Goal: Find specific page/section: Find specific page/section

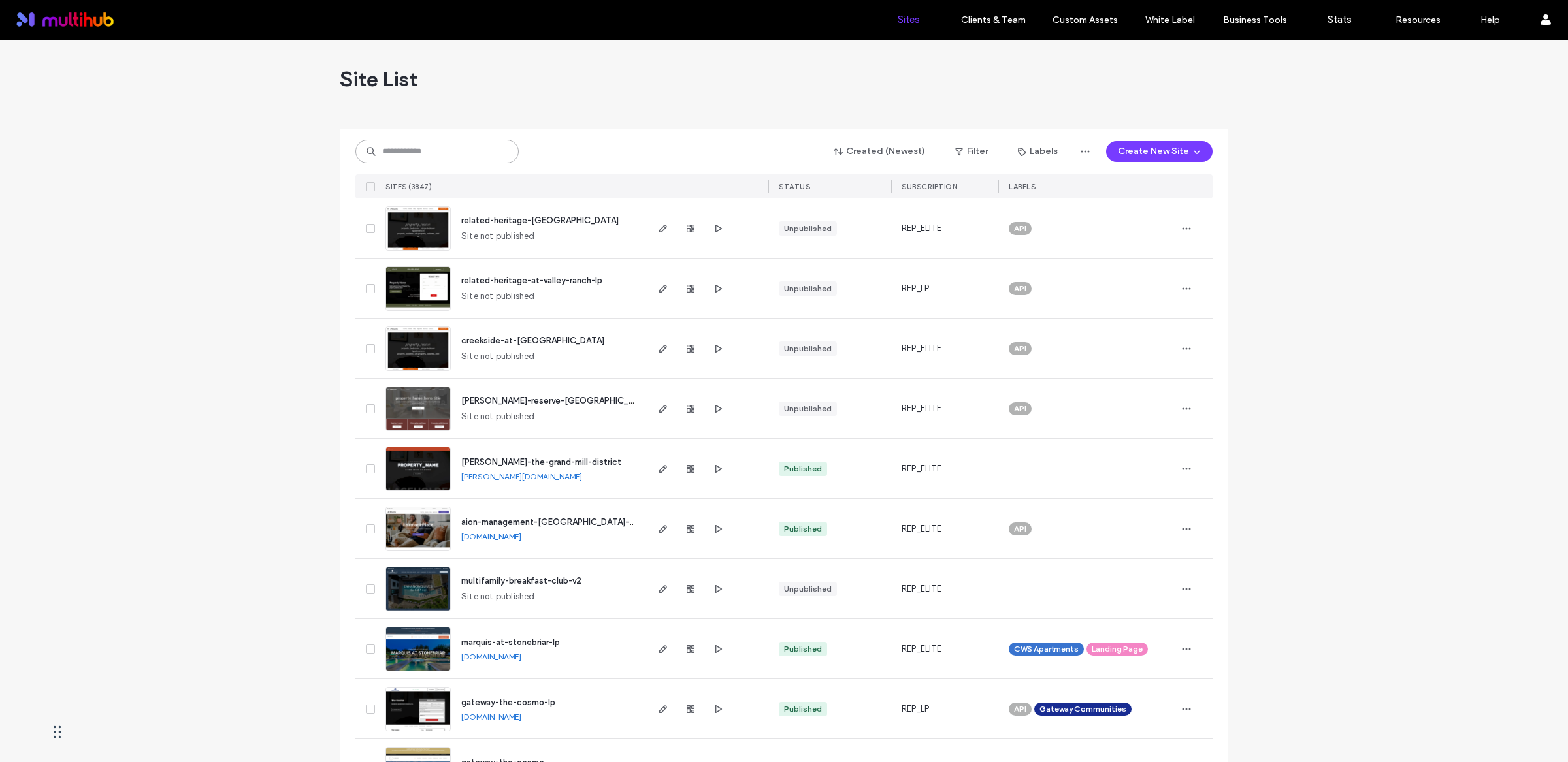
click at [457, 153] on input at bounding box center [436, 152] width 163 height 24
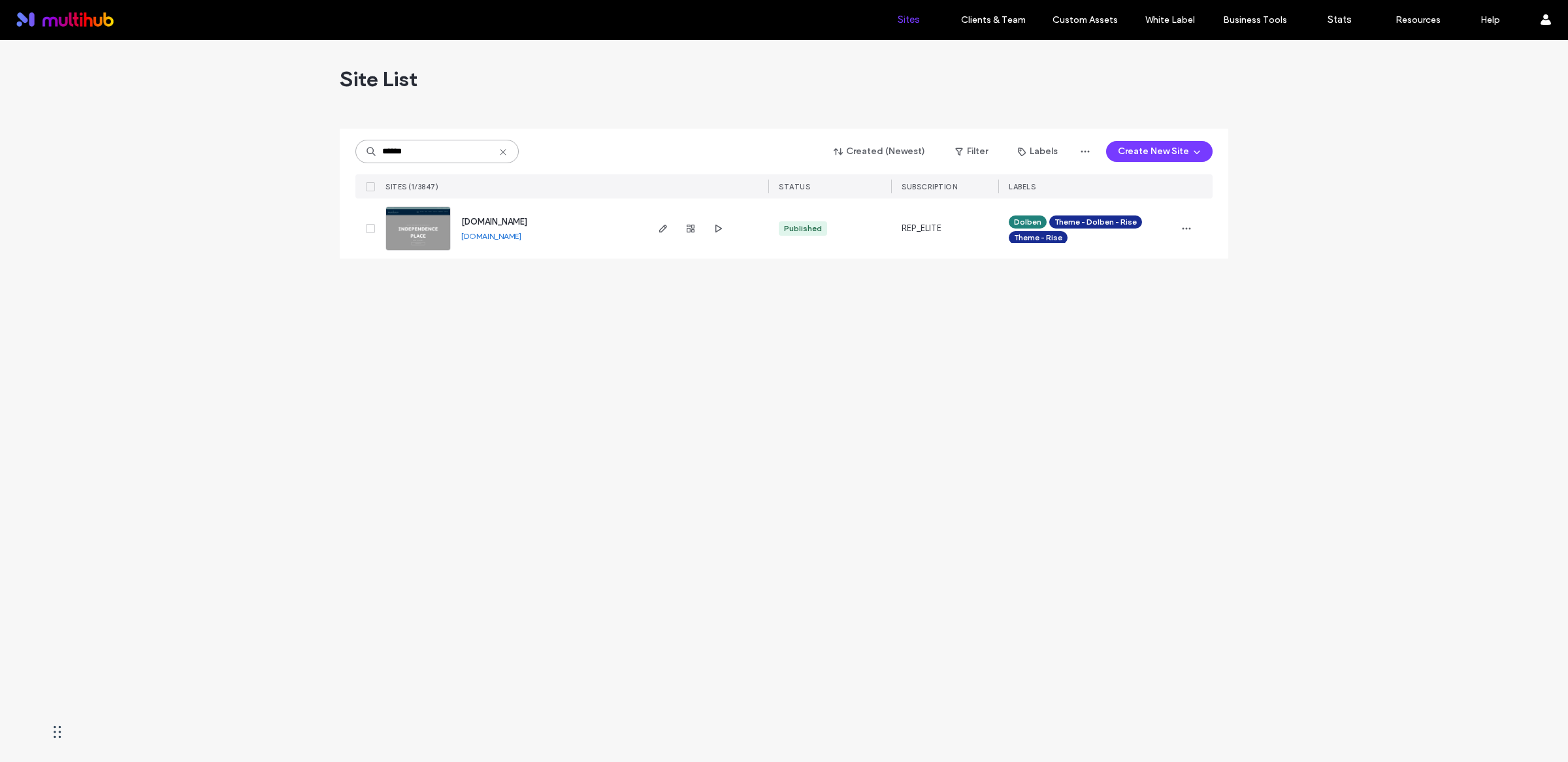
click at [417, 146] on input "******" at bounding box center [436, 152] width 163 height 24
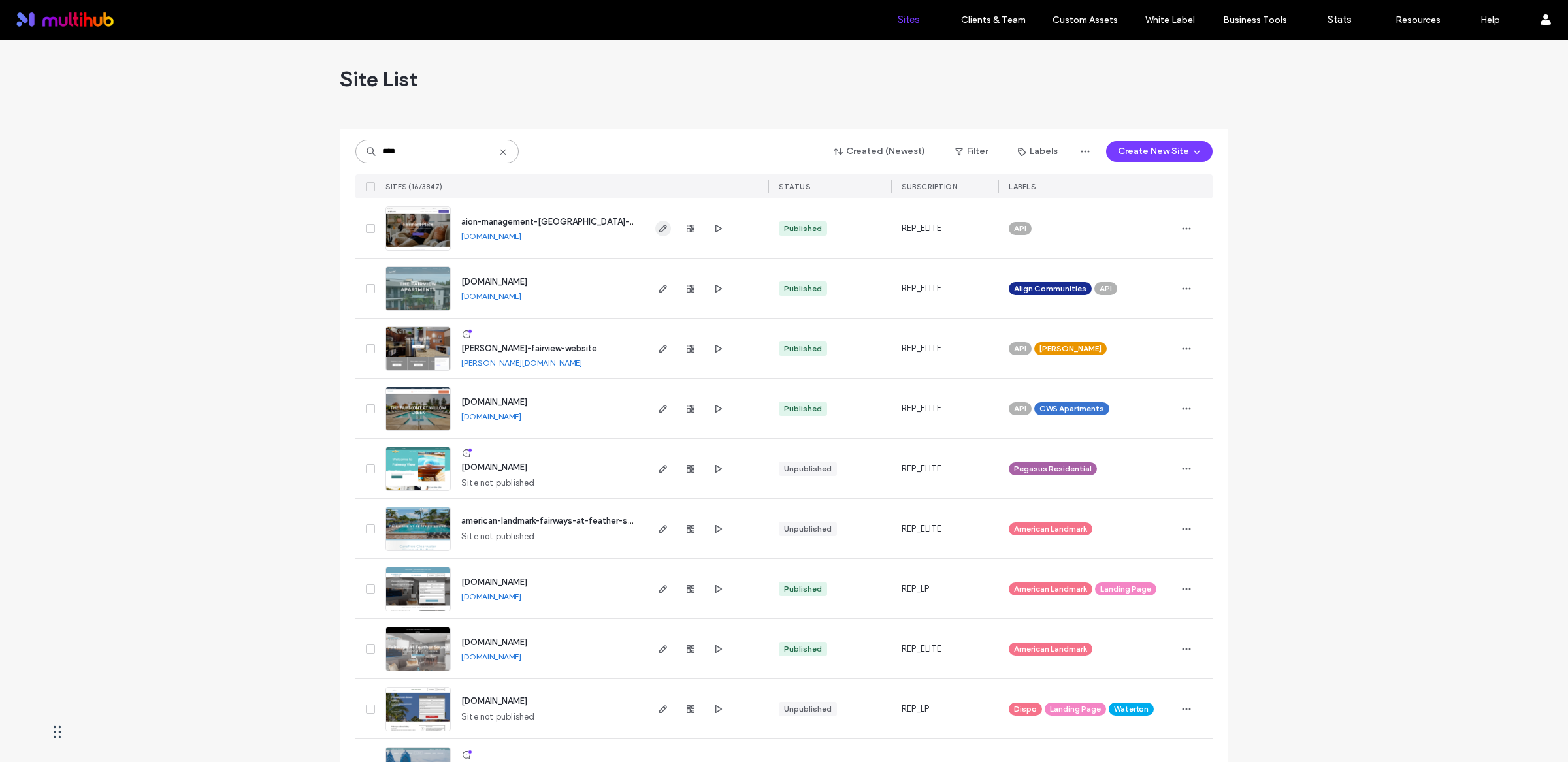
type input "****"
click at [662, 231] on icon "button" at bounding box center [663, 228] width 11 height 11
